Goal: Task Accomplishment & Management: Use online tool/utility

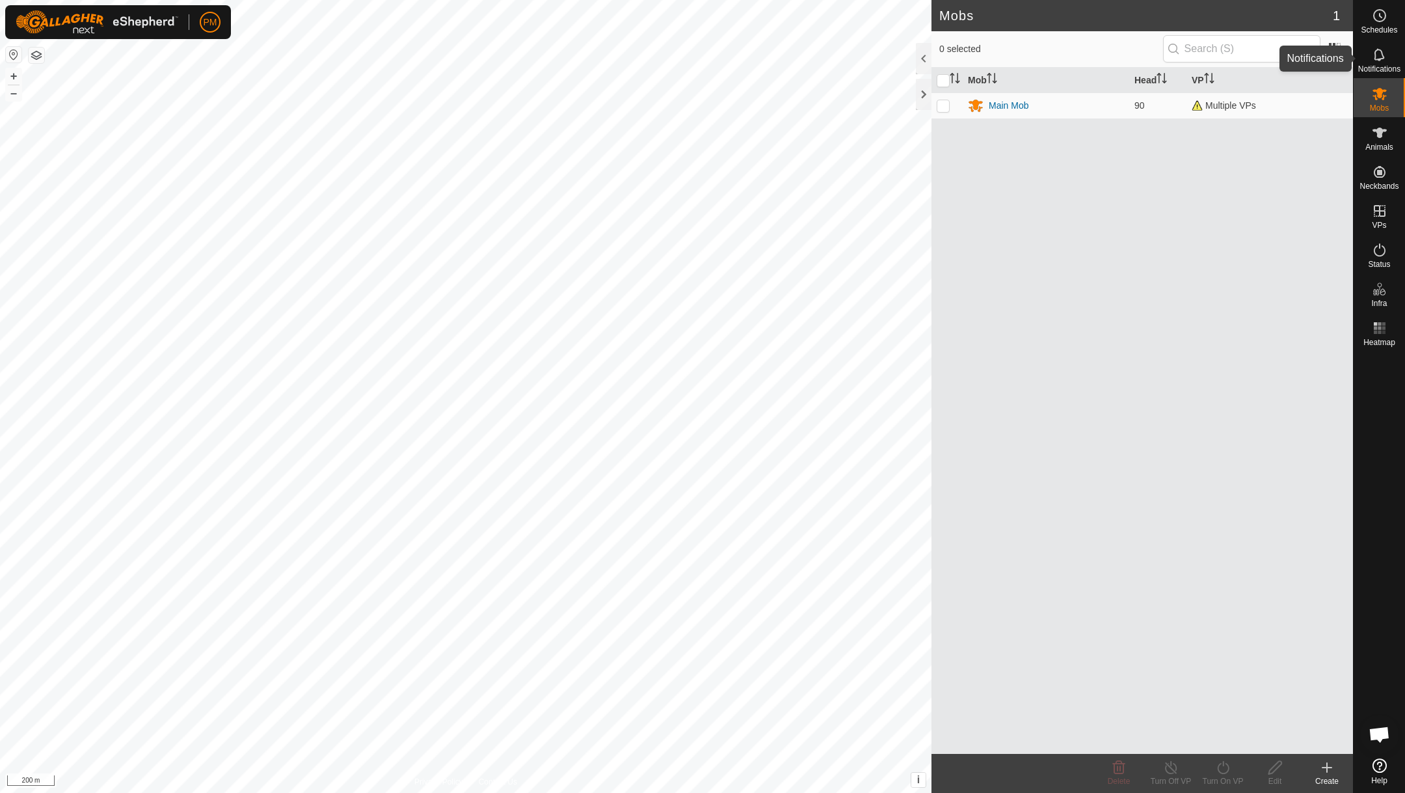
click at [1381, 53] on icon at bounding box center [1380, 55] width 16 height 16
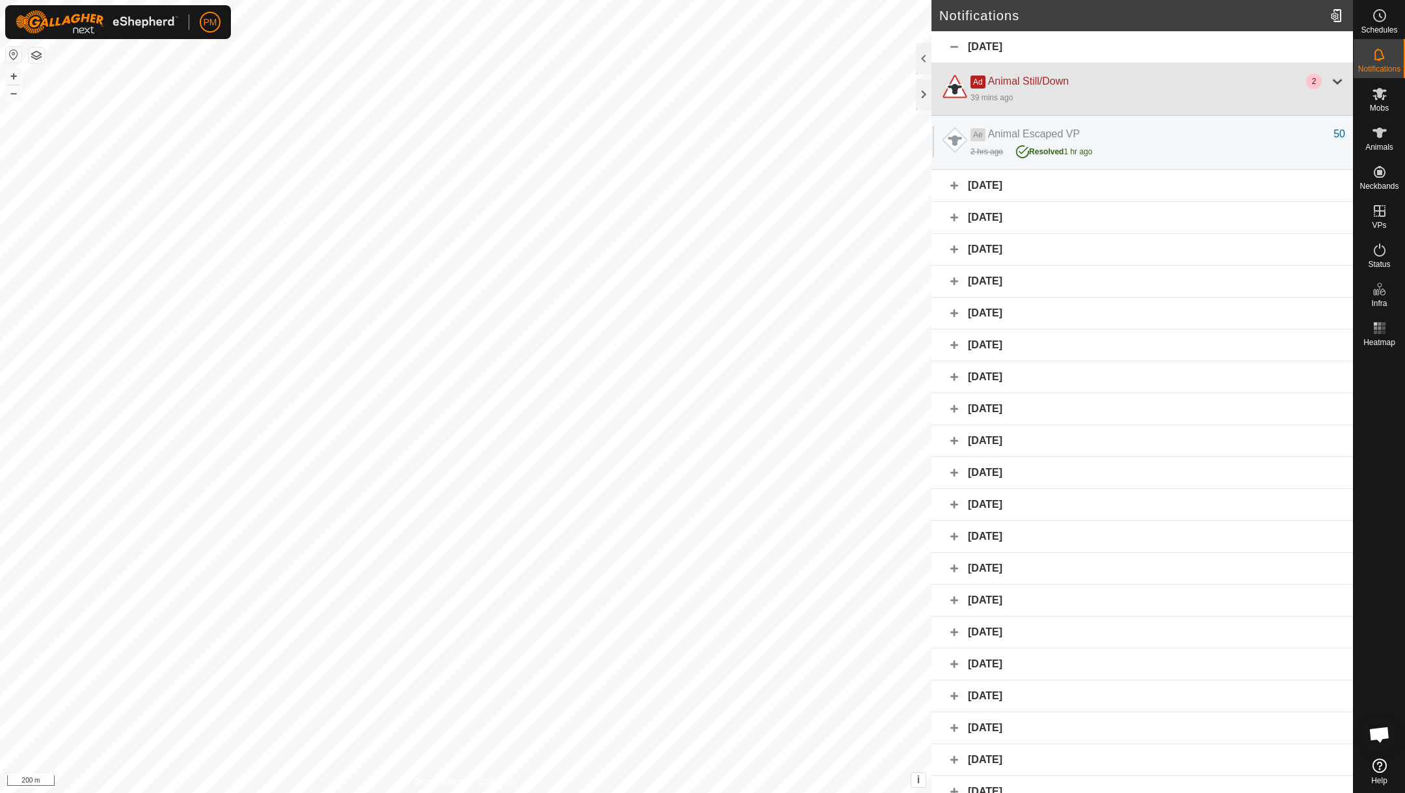
click at [1338, 80] on div at bounding box center [1338, 82] width 16 height 16
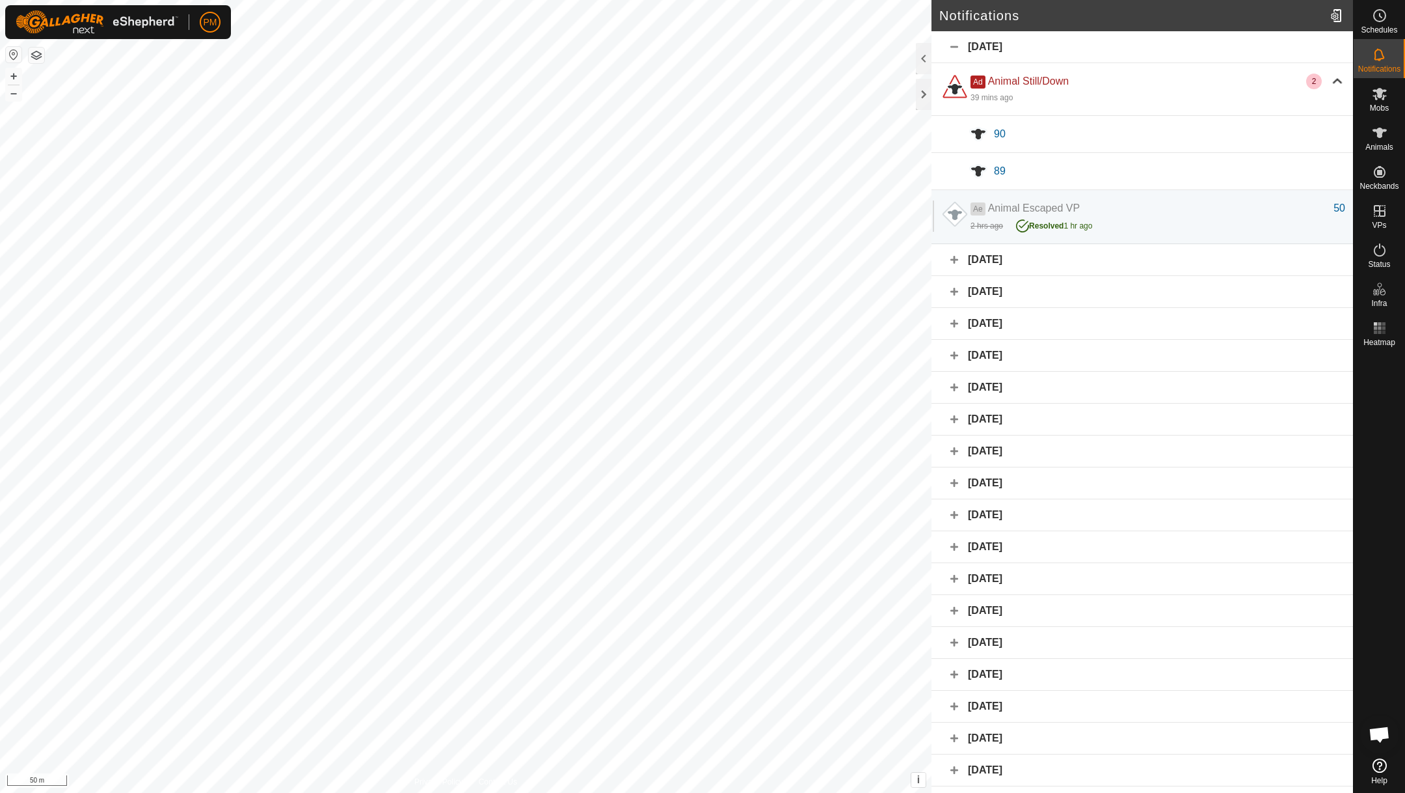
click at [994, 136] on div at bounding box center [978, 133] width 31 height 31
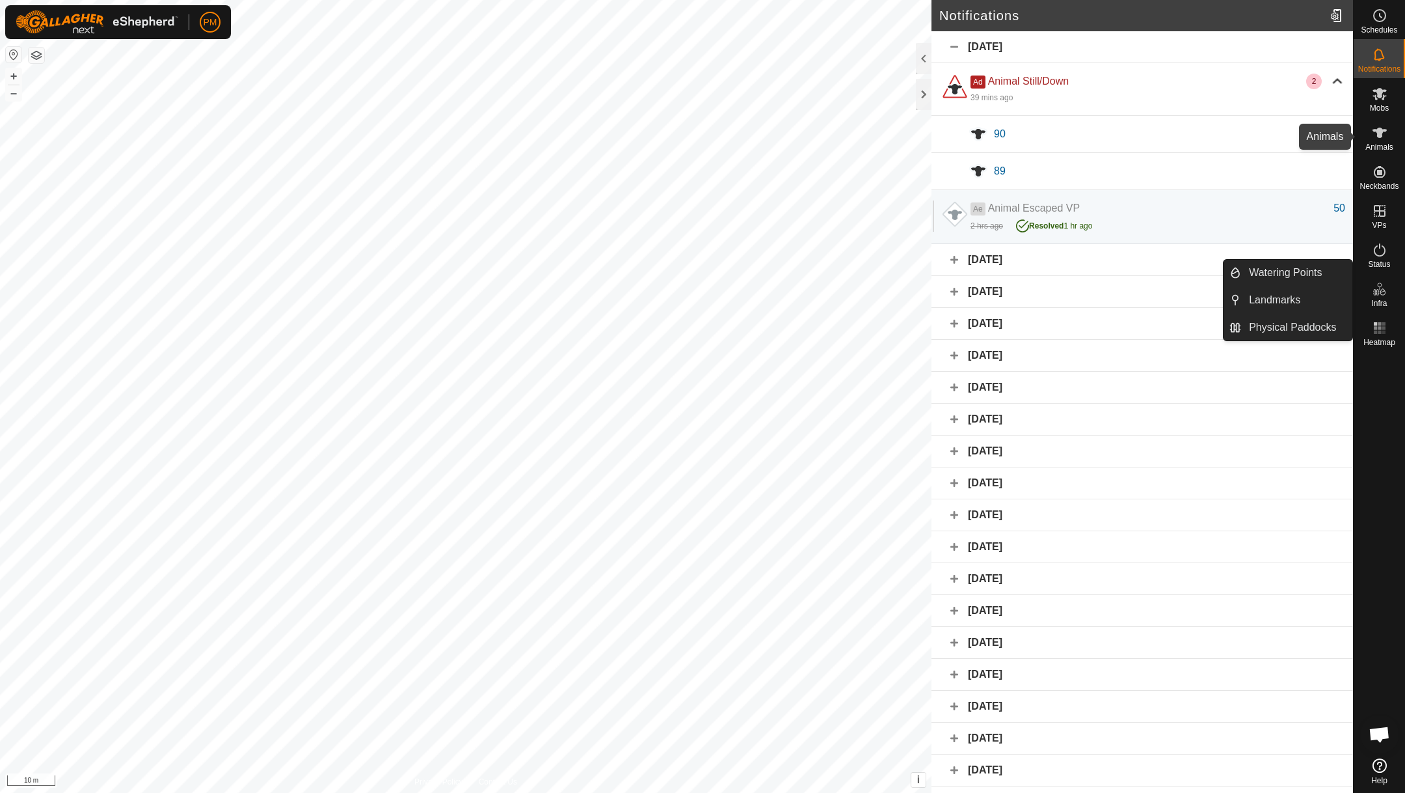
click at [1382, 132] on icon at bounding box center [1380, 133] width 14 height 10
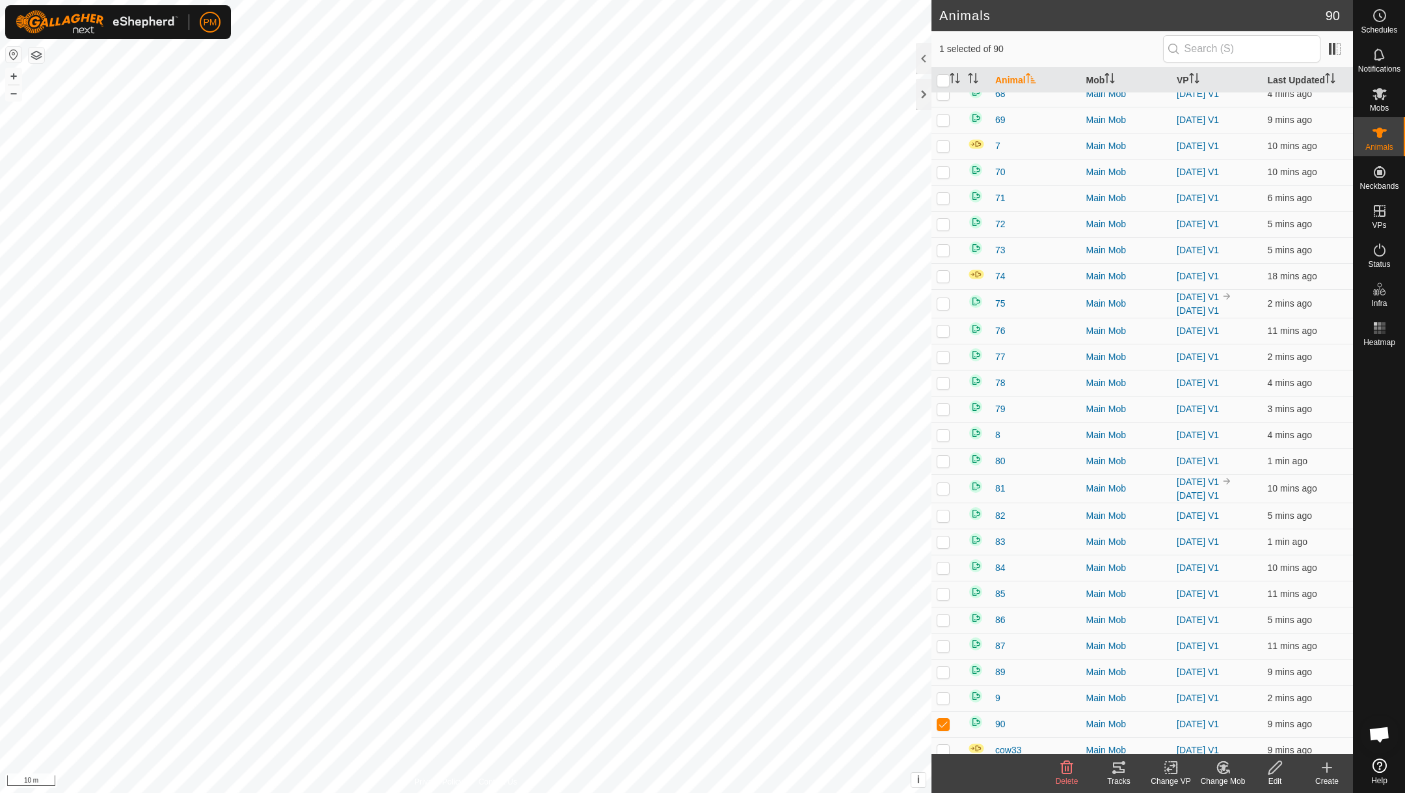
scroll to position [1702, 0]
click at [947, 675] on p-checkbox at bounding box center [943, 670] width 13 height 10
checkbox input "true"
click at [1119, 768] on icon at bounding box center [1119, 767] width 16 height 16
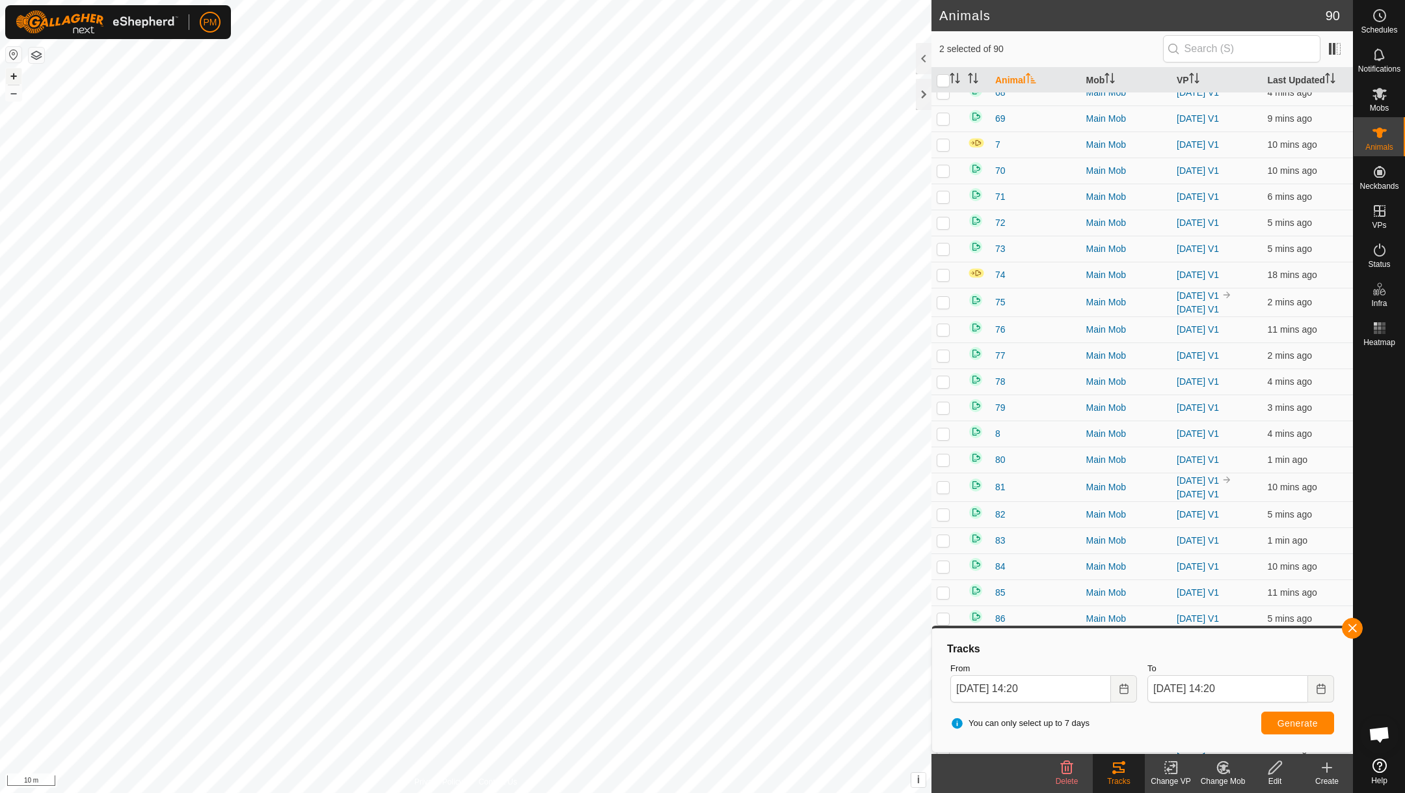
click at [11, 75] on button "+" at bounding box center [14, 76] width 16 height 16
click at [1377, 59] on icon at bounding box center [1379, 54] width 10 height 12
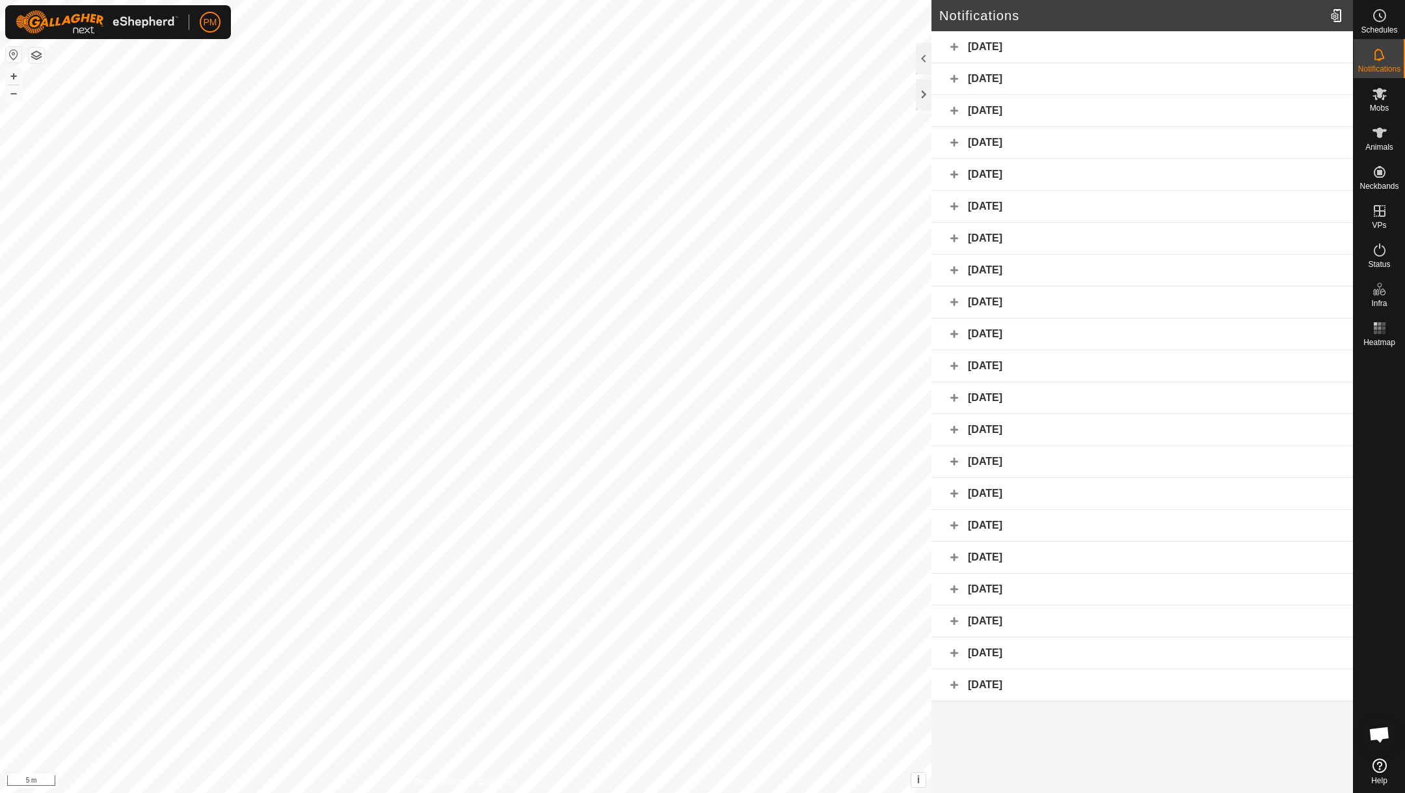
click at [963, 43] on div "Today" at bounding box center [1143, 47] width 422 height 32
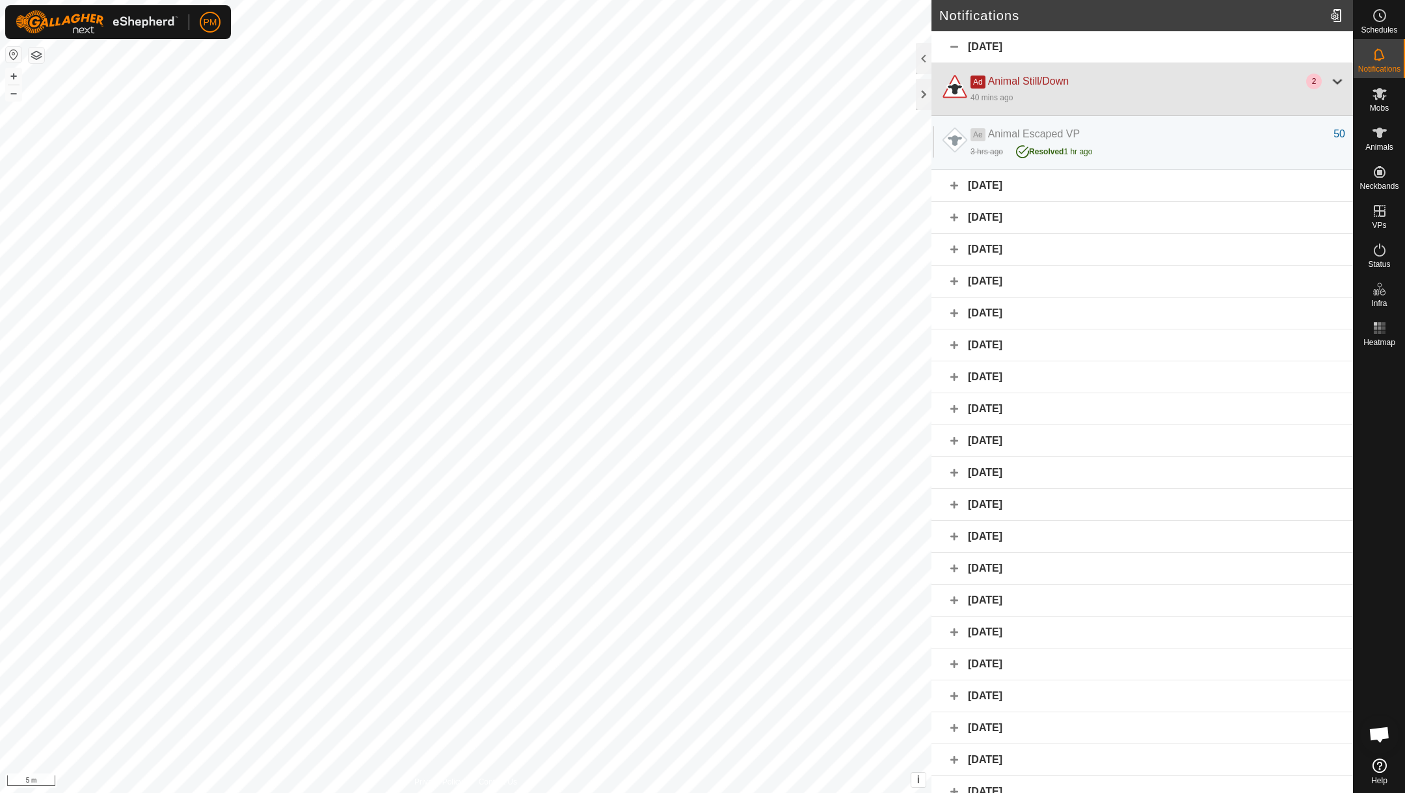
click at [1340, 81] on div at bounding box center [1338, 82] width 16 height 16
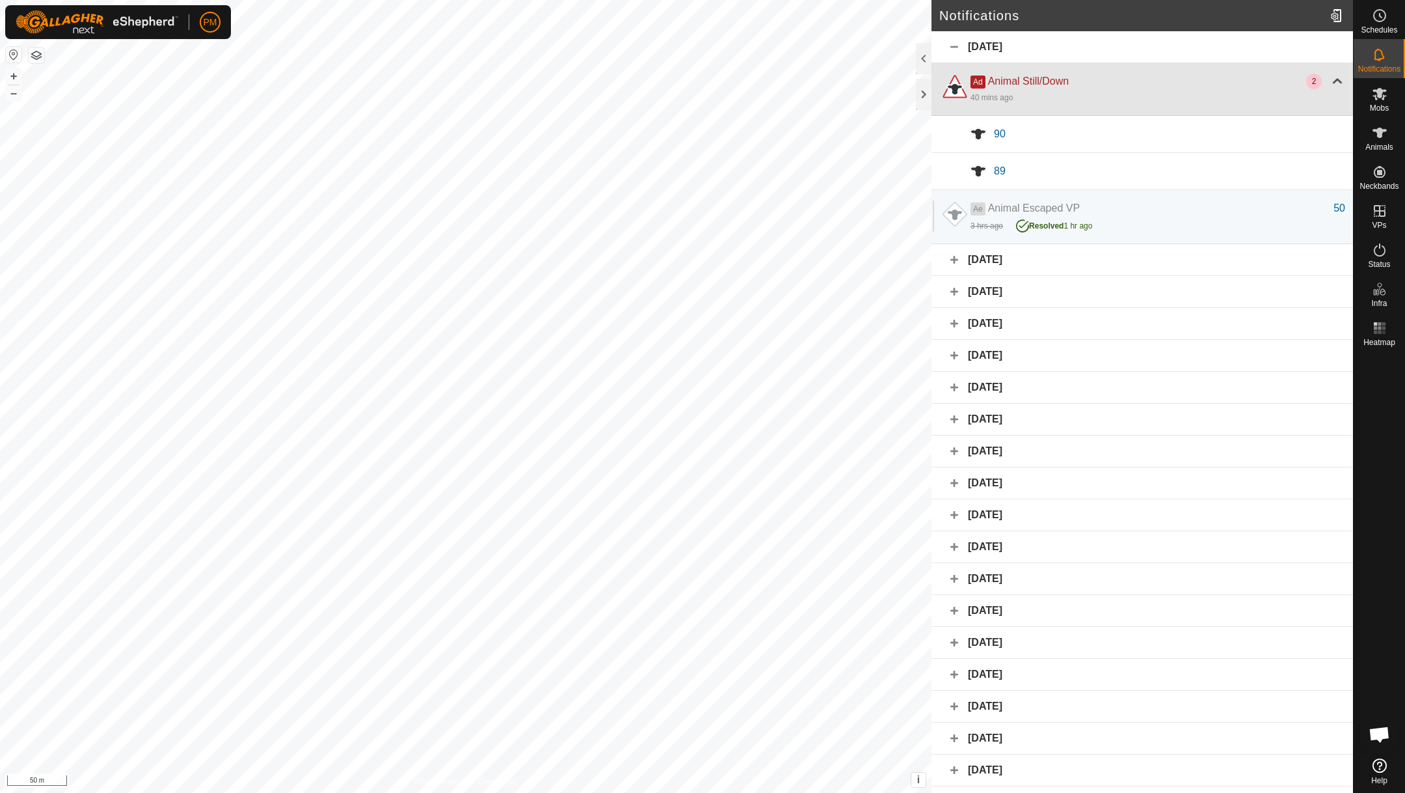
click at [1342, 74] on div at bounding box center [1338, 82] width 16 height 16
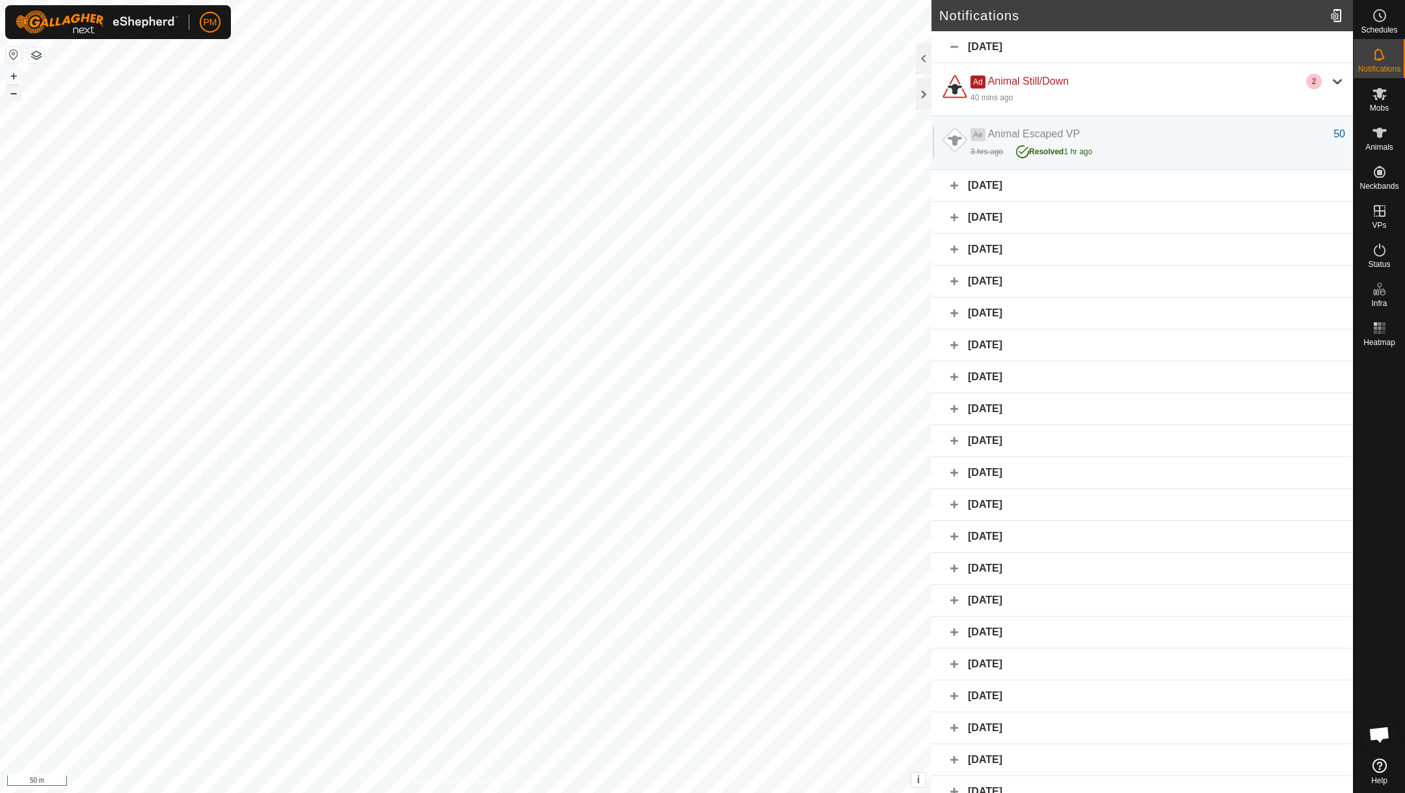
click at [14, 91] on button "–" at bounding box center [14, 93] width 16 height 16
click at [14, 93] on button "–" at bounding box center [14, 93] width 16 height 16
click at [1379, 256] on icon at bounding box center [1380, 250] width 16 height 16
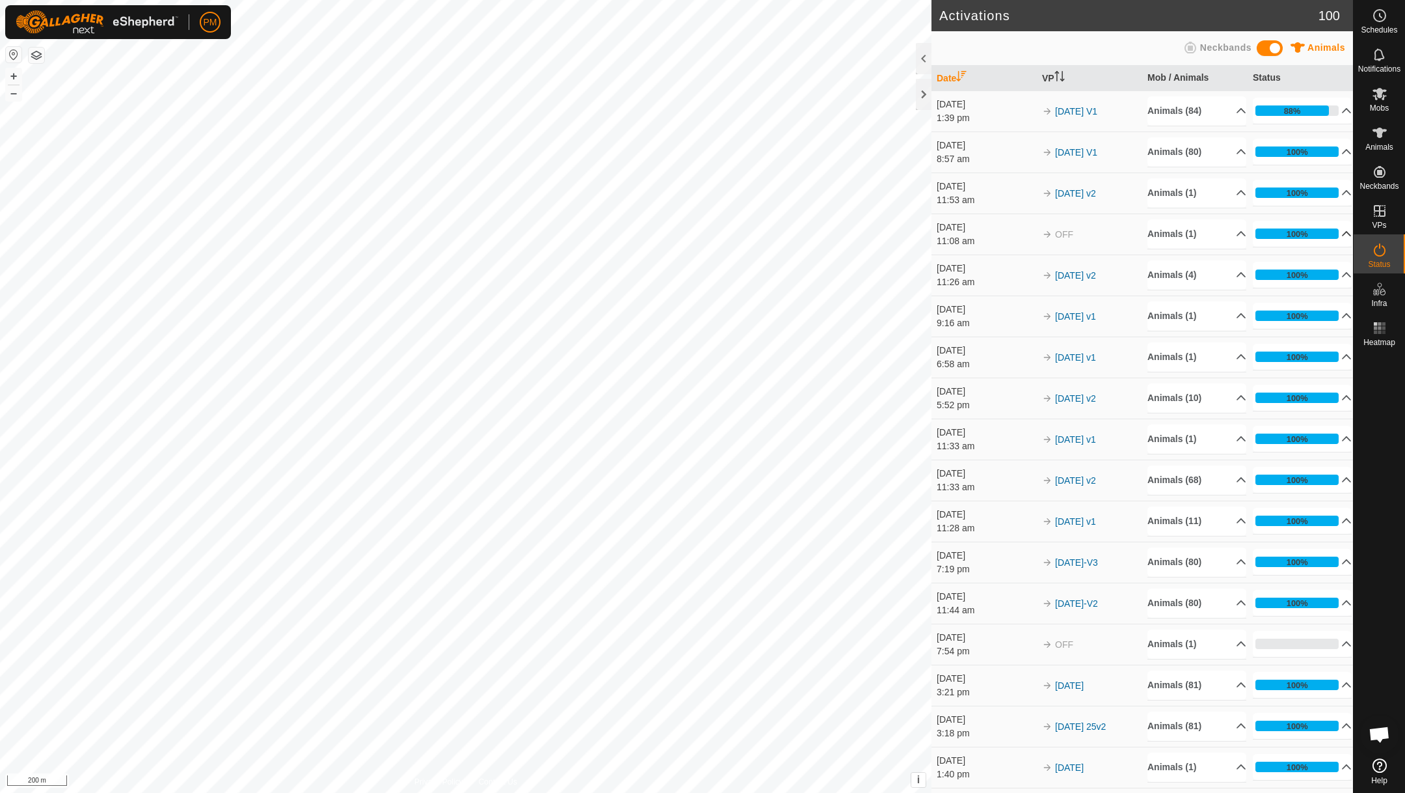
click at [1329, 247] on p-accordion-header "100%" at bounding box center [1302, 234] width 99 height 26
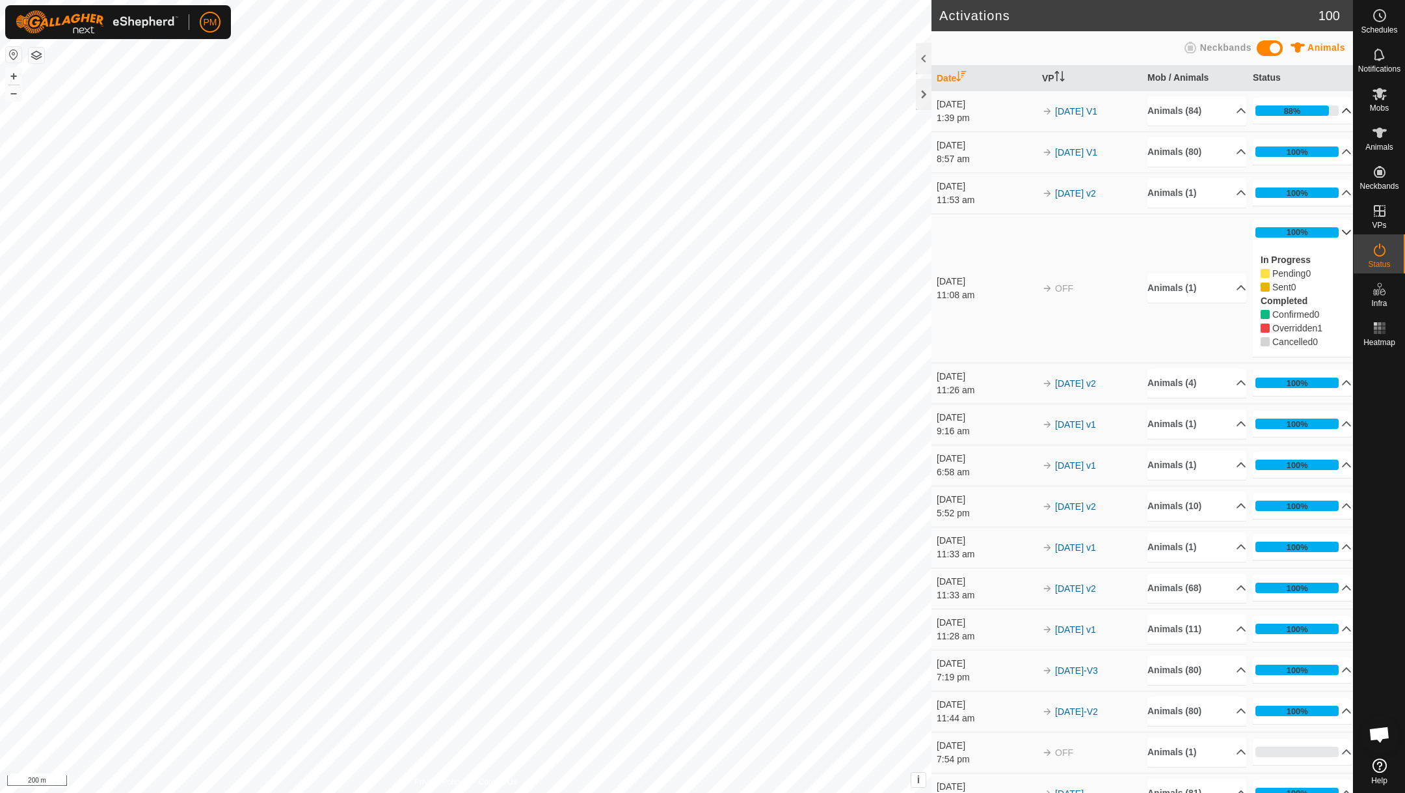
click at [1336, 104] on p-accordion-header "88%" at bounding box center [1302, 111] width 99 height 26
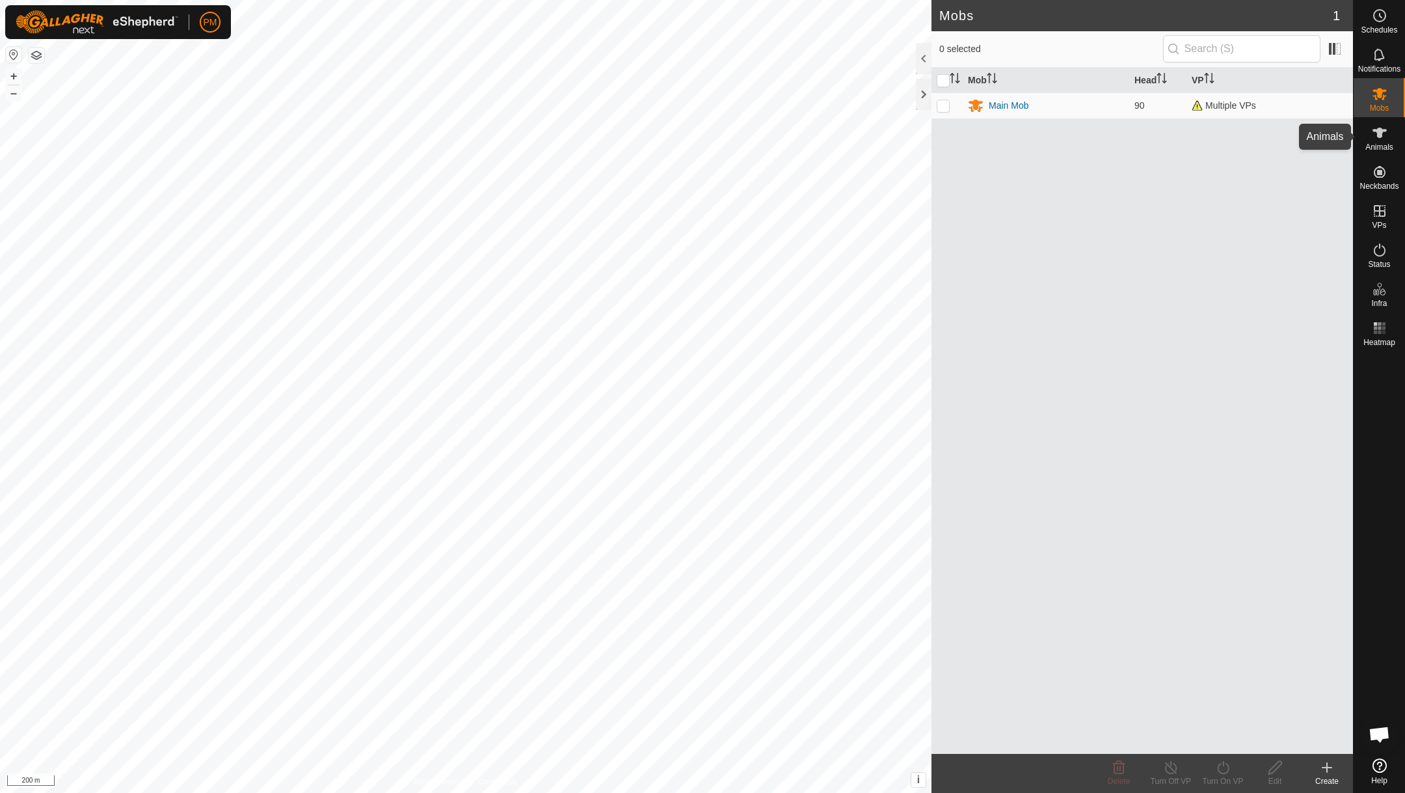
click at [1377, 144] on span "Animals" at bounding box center [1380, 147] width 28 height 8
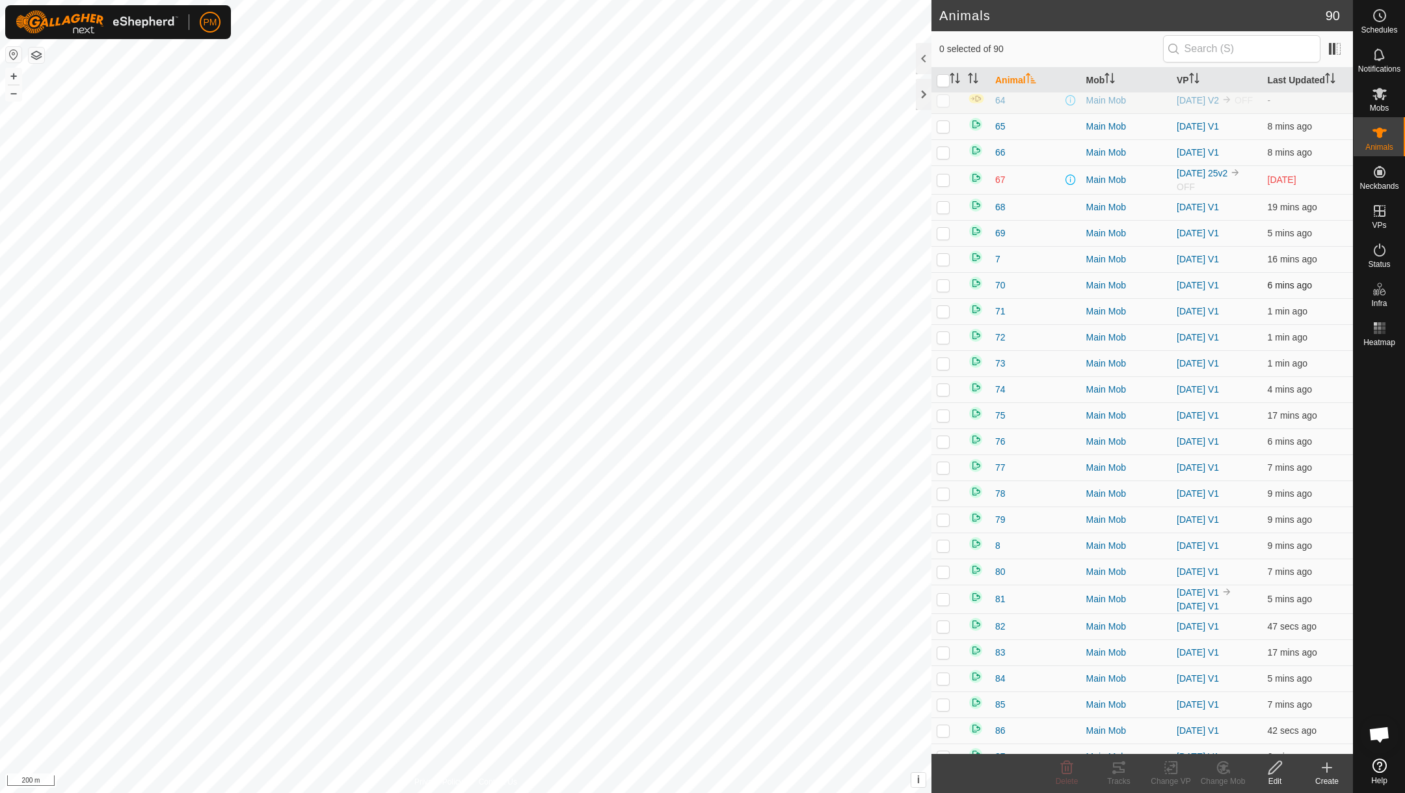
scroll to position [1702, 0]
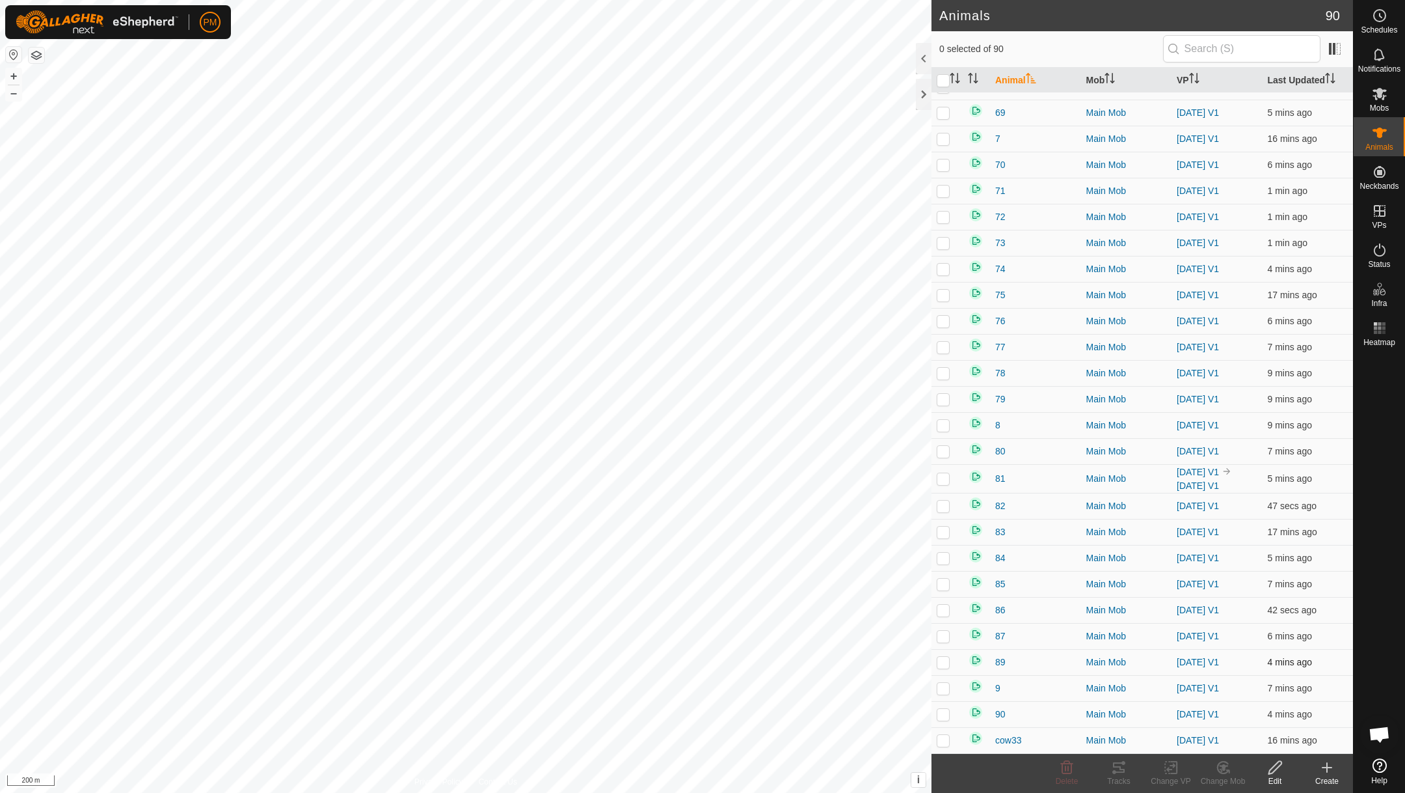
click at [943, 663] on p-checkbox at bounding box center [943, 662] width 13 height 10
checkbox input "true"
click at [1124, 766] on icon at bounding box center [1119, 767] width 16 height 16
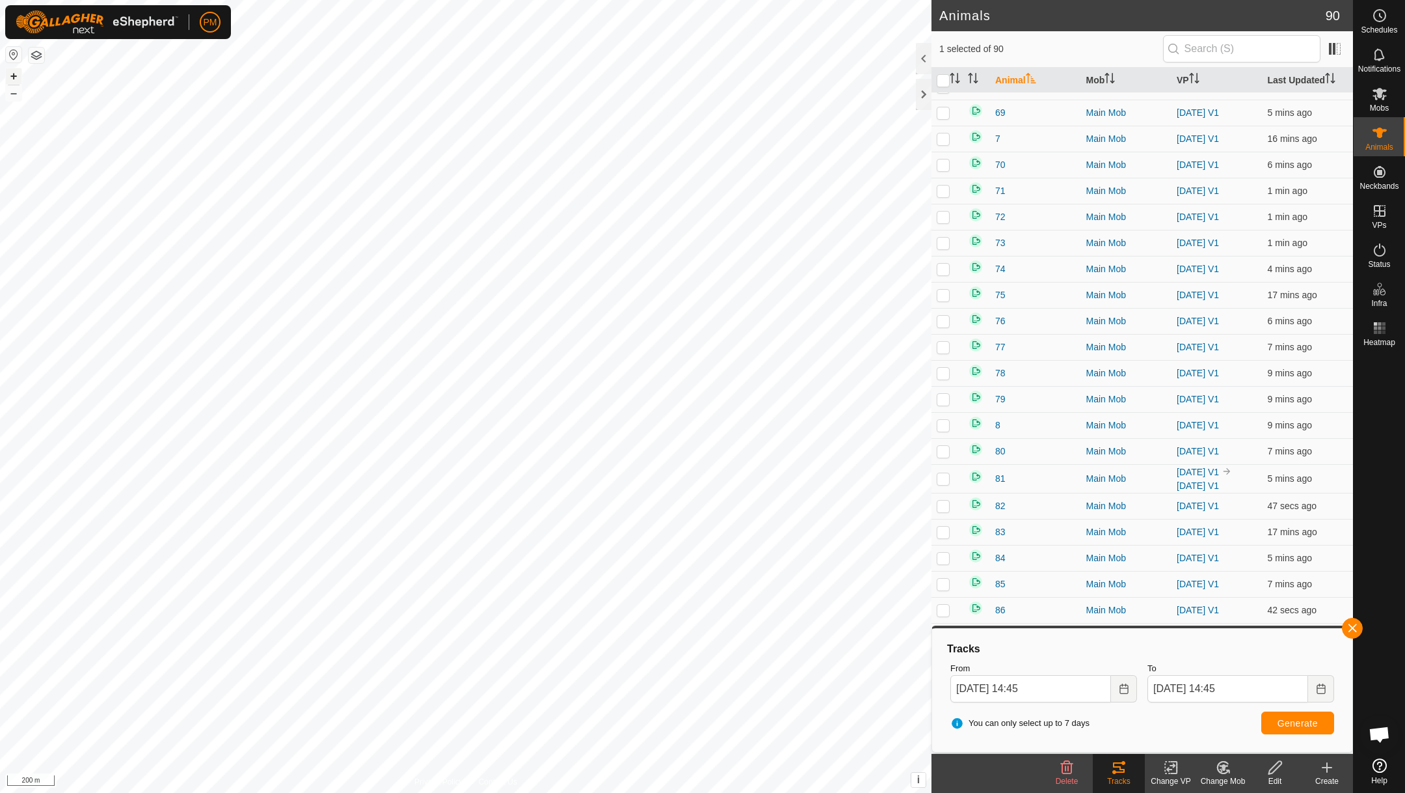
click at [12, 75] on button "+" at bounding box center [14, 76] width 16 height 16
click at [1355, 625] on button "button" at bounding box center [1352, 627] width 21 height 21
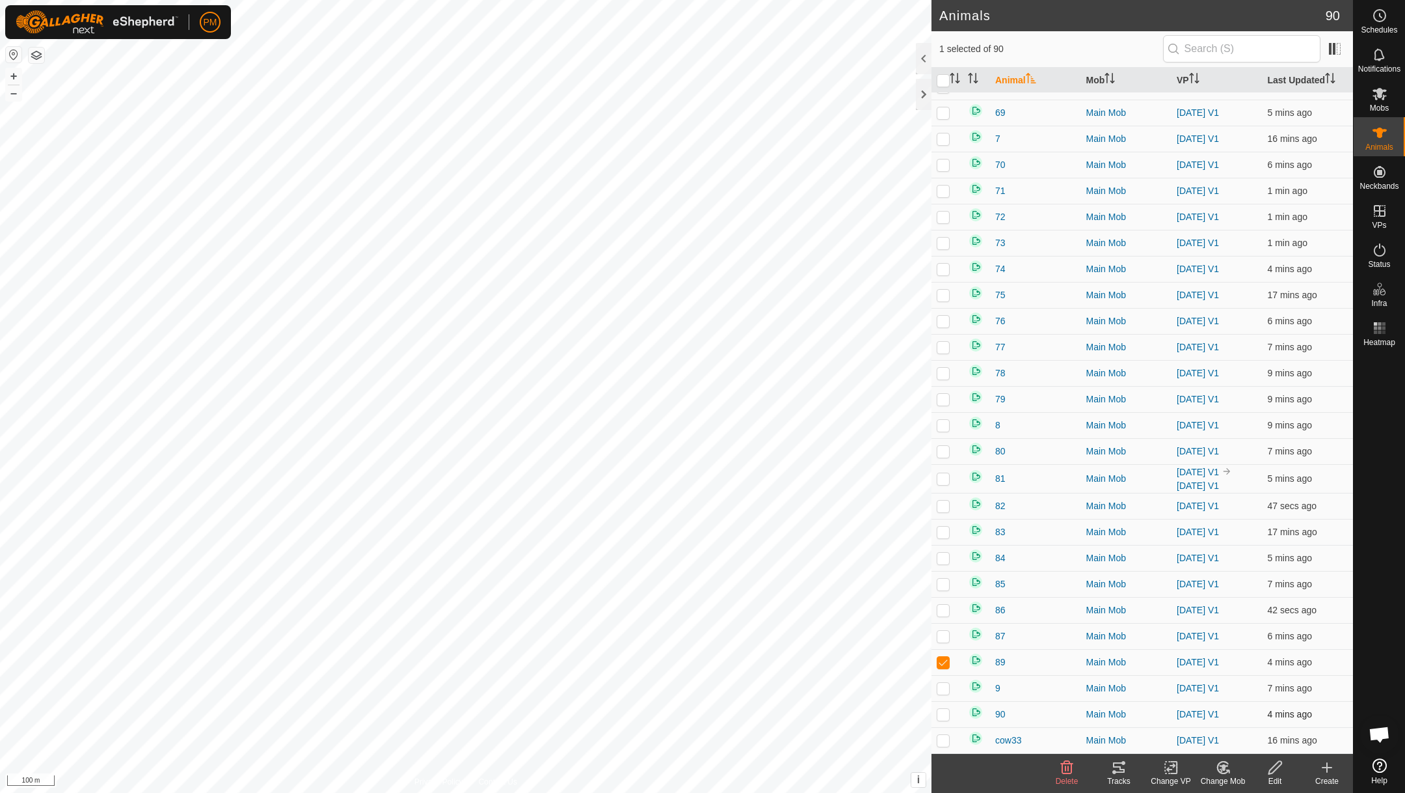
click at [945, 716] on p-checkbox at bounding box center [943, 714] width 13 height 10
checkbox input "true"
click at [1120, 763] on icon at bounding box center [1119, 767] width 16 height 16
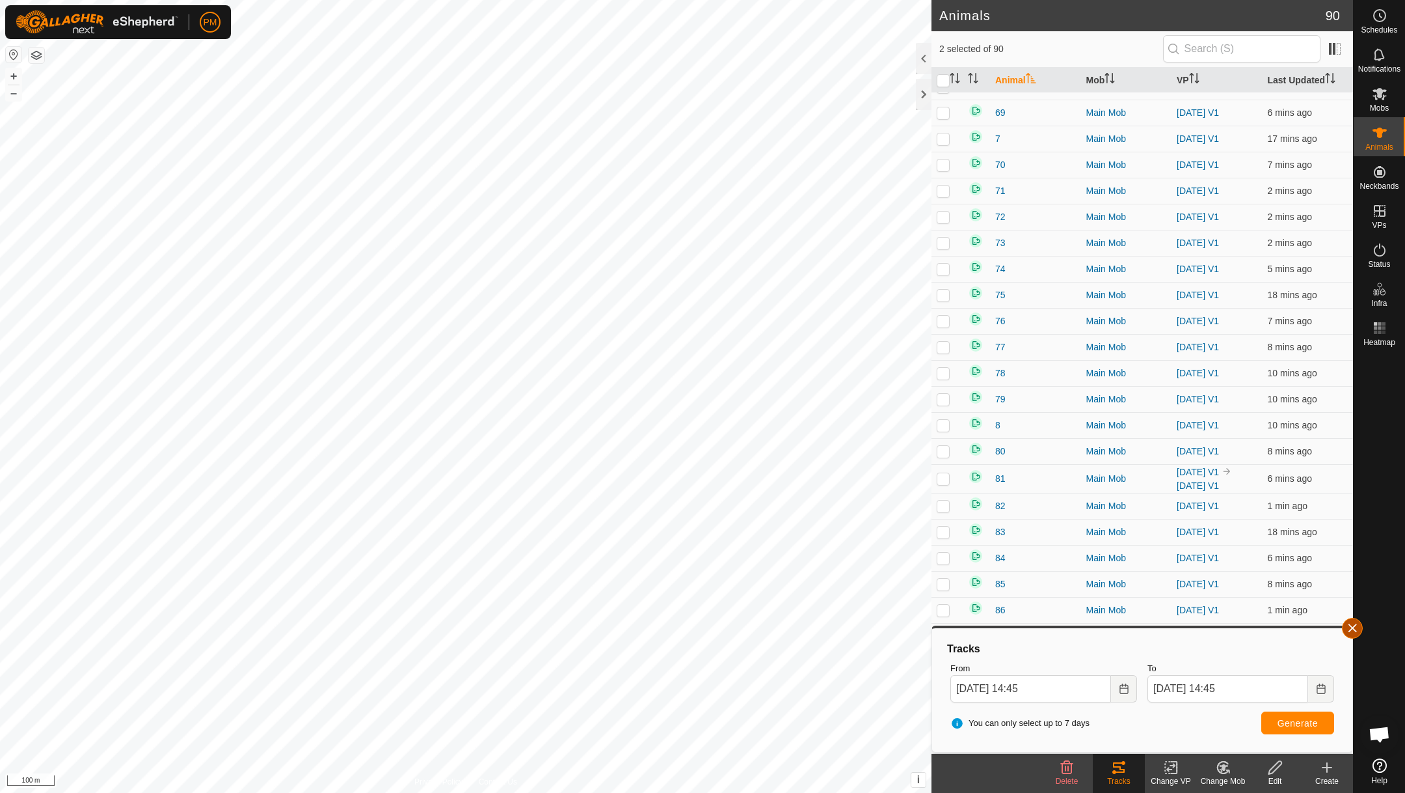
click at [1354, 623] on button "button" at bounding box center [1352, 627] width 21 height 21
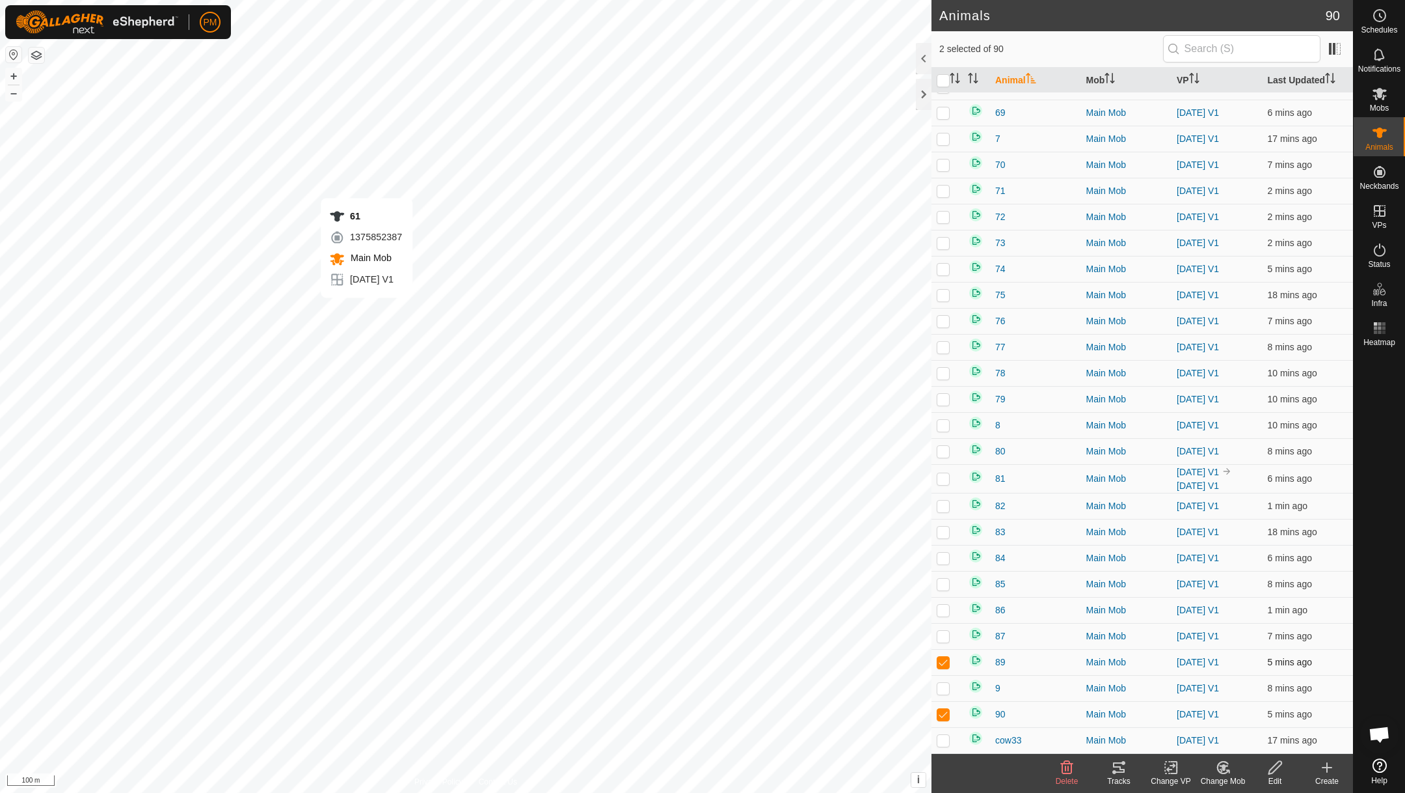
checkbox input "true"
checkbox input "false"
click at [1122, 768] on icon at bounding box center [1119, 767] width 16 height 16
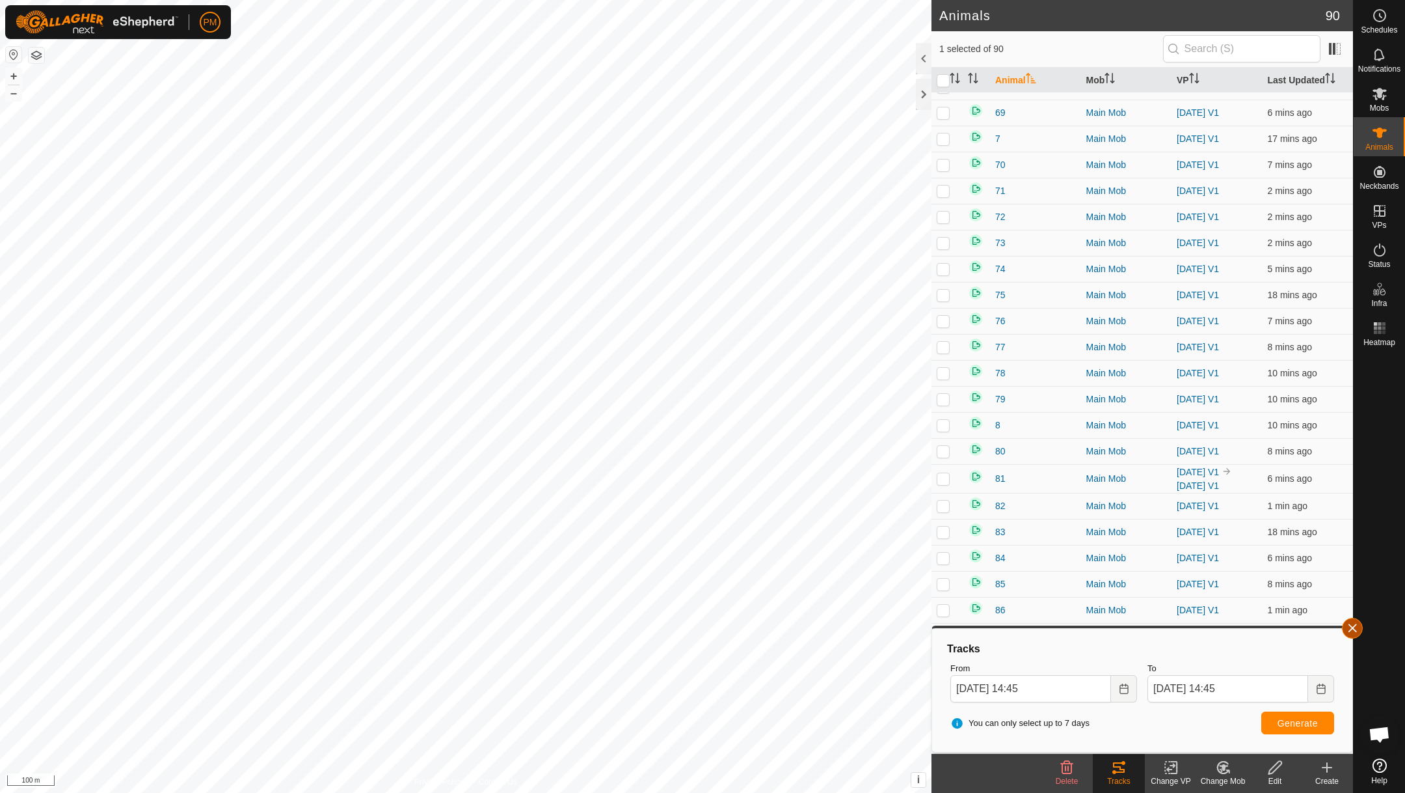
click at [1359, 625] on button "button" at bounding box center [1352, 627] width 21 height 21
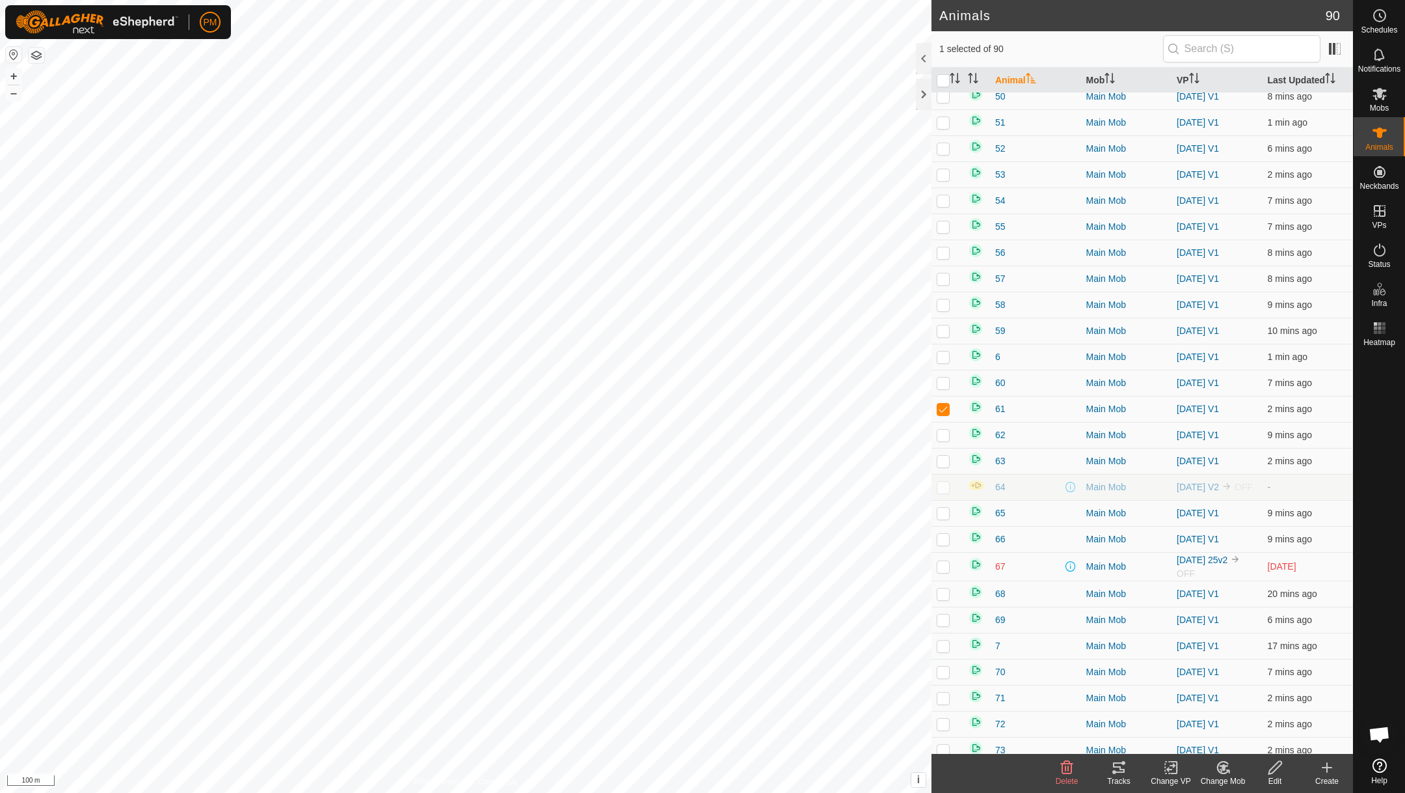
scroll to position [1208, 0]
click at [943, 388] on p-checkbox at bounding box center [943, 383] width 13 height 10
checkbox input "false"
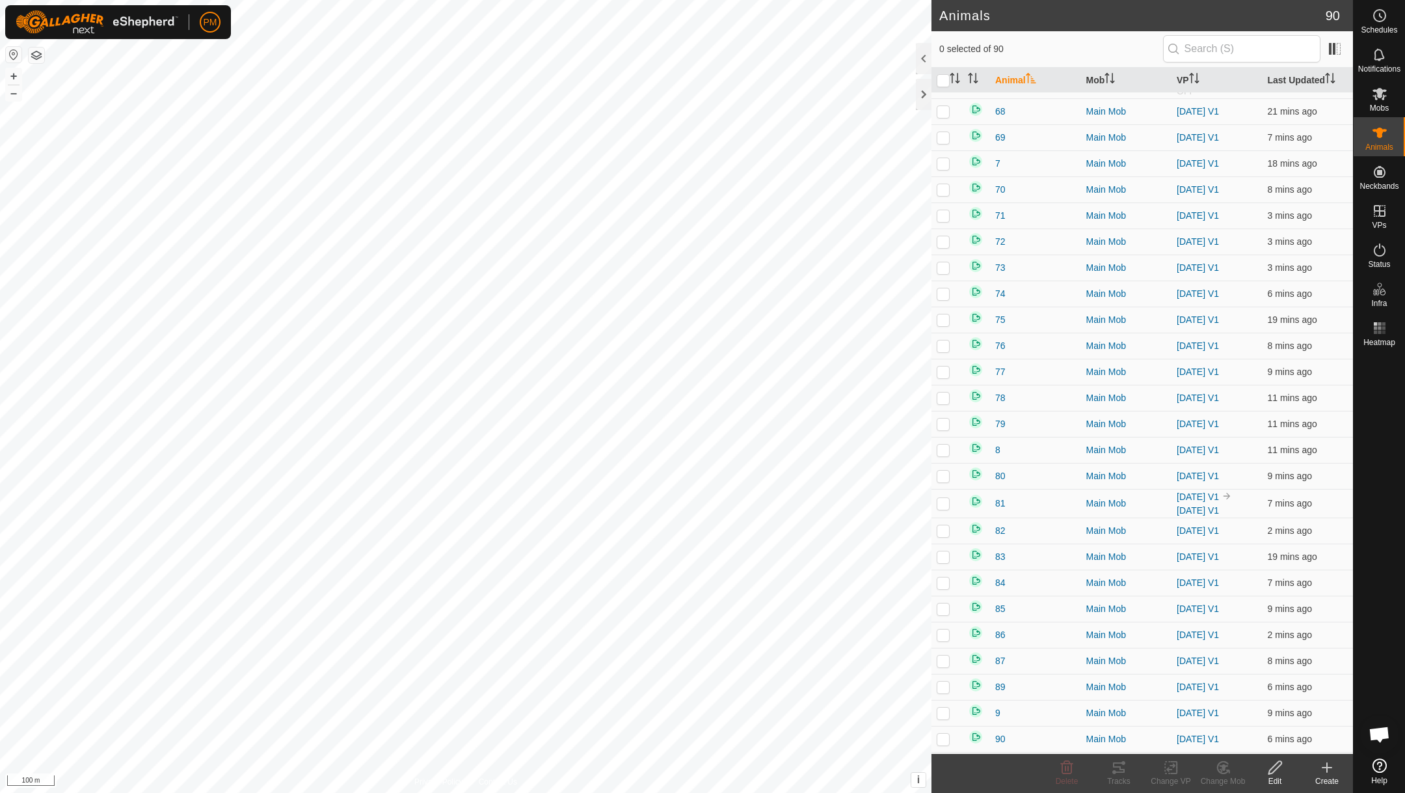
scroll to position [1702, 0]
